Goal: Find specific page/section: Find specific page/section

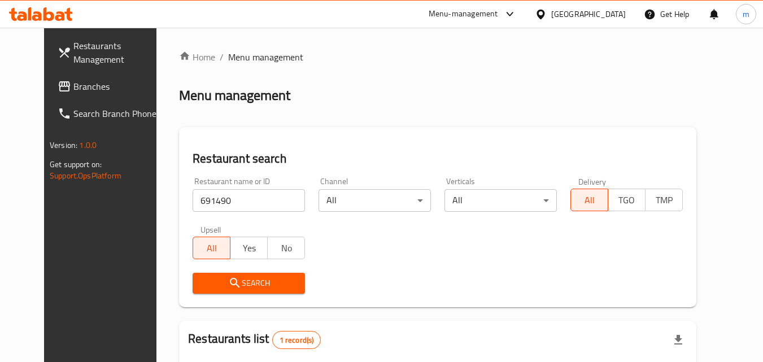
click at [608, 8] on div "Kuwait" at bounding box center [588, 14] width 75 height 12
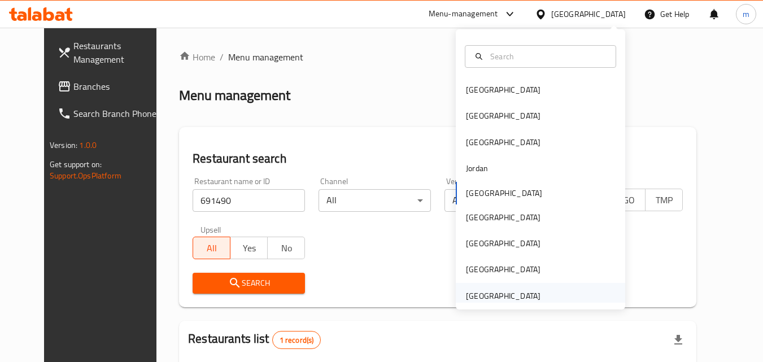
click at [506, 300] on div "[GEOGRAPHIC_DATA]" at bounding box center [503, 296] width 75 height 12
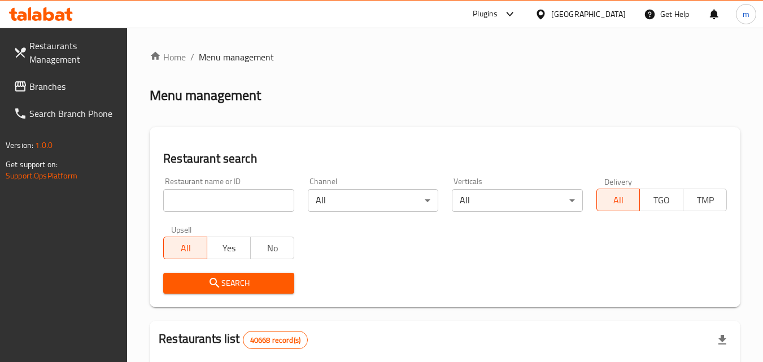
click at [63, 89] on span "Branches" at bounding box center [73, 87] width 89 height 14
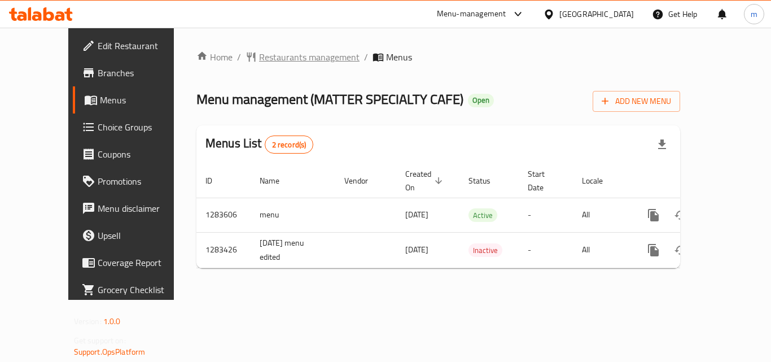
click at [259, 62] on span "Restaurants management" at bounding box center [309, 57] width 100 height 14
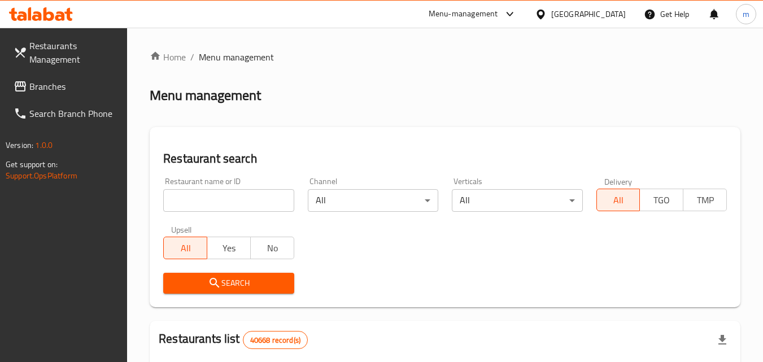
click at [204, 198] on input "search" at bounding box center [228, 200] width 130 height 23
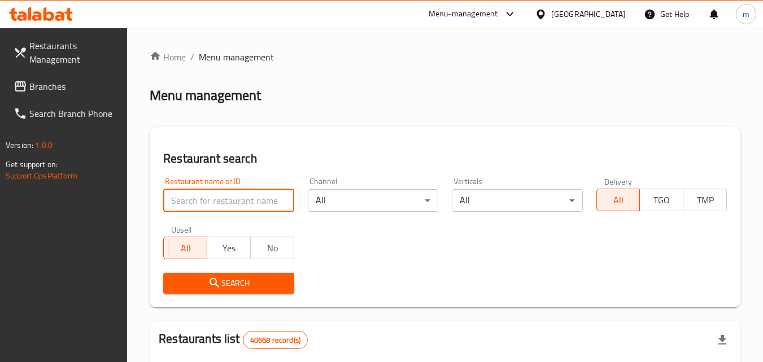
paste input "694990"
type input "694990"
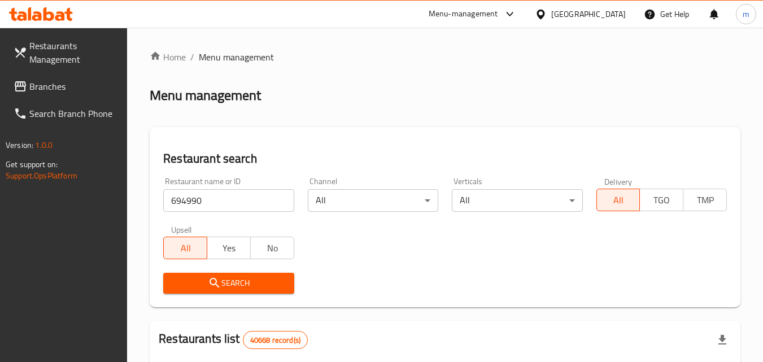
click at [224, 277] on span "Search" at bounding box center [228, 283] width 112 height 14
